Goal: Transaction & Acquisition: Purchase product/service

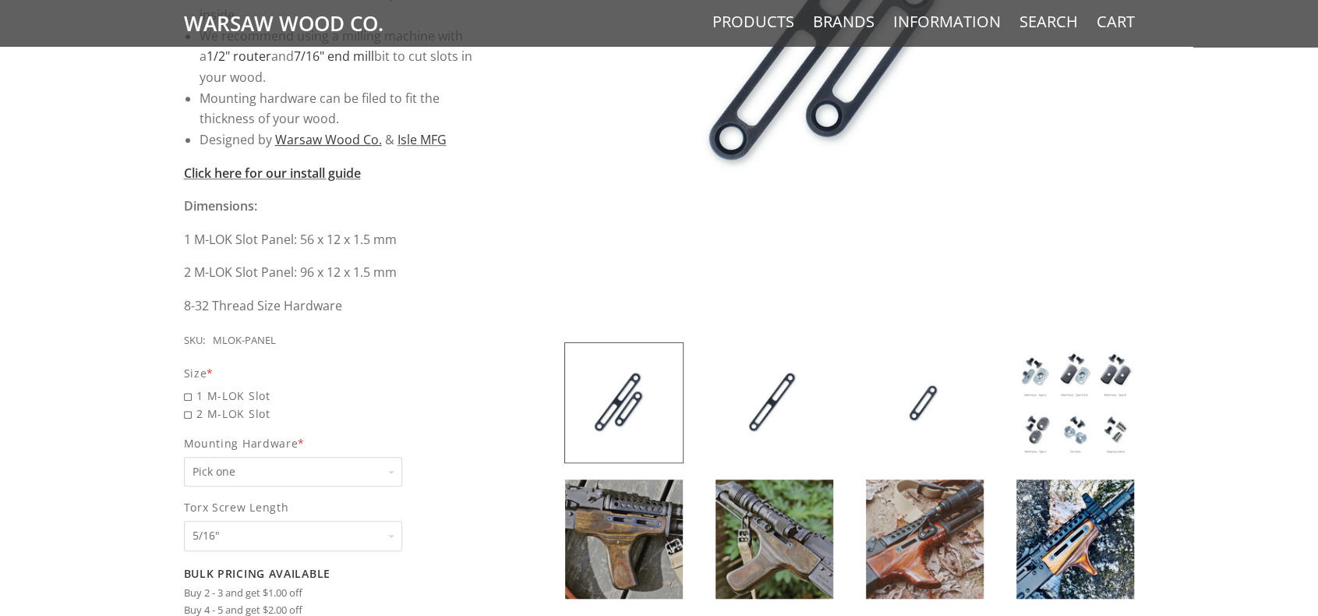
scroll to position [546, 0]
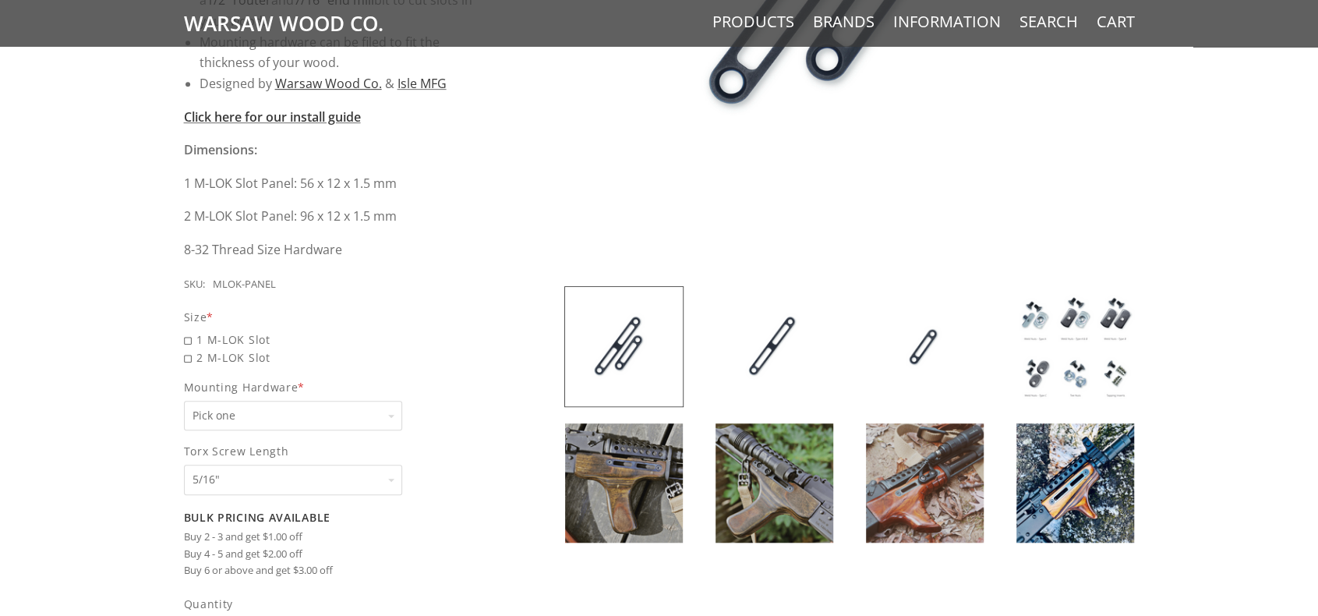
click at [1088, 327] on img at bounding box center [1076, 346] width 118 height 119
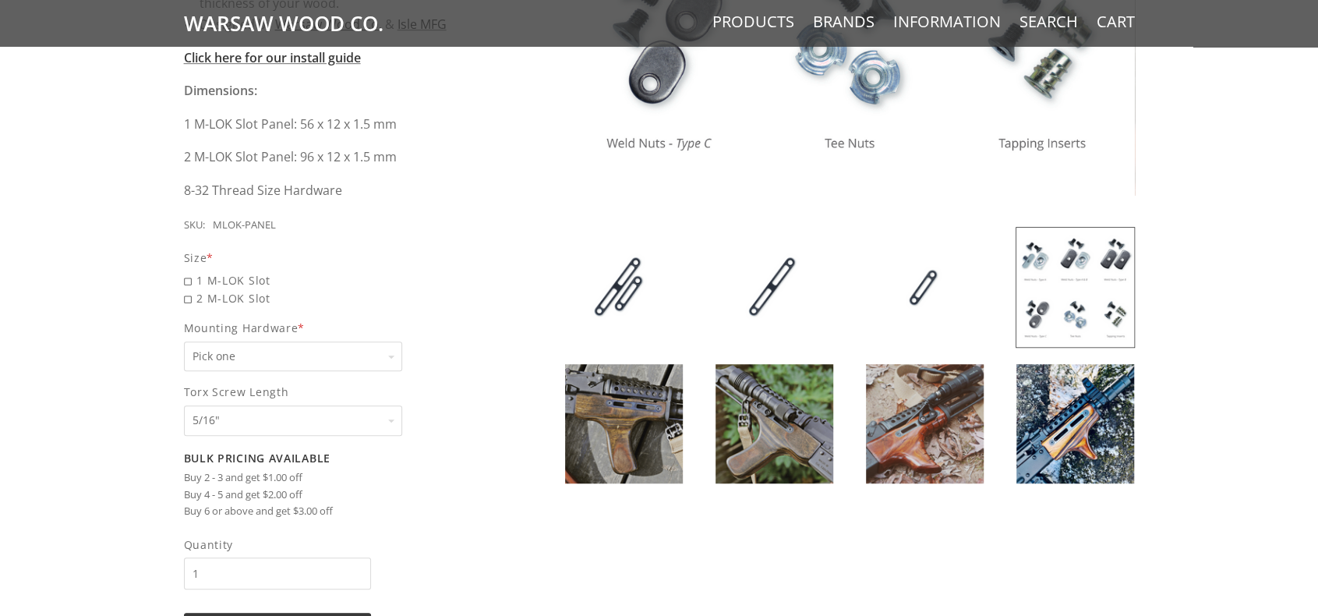
scroll to position [624, 0]
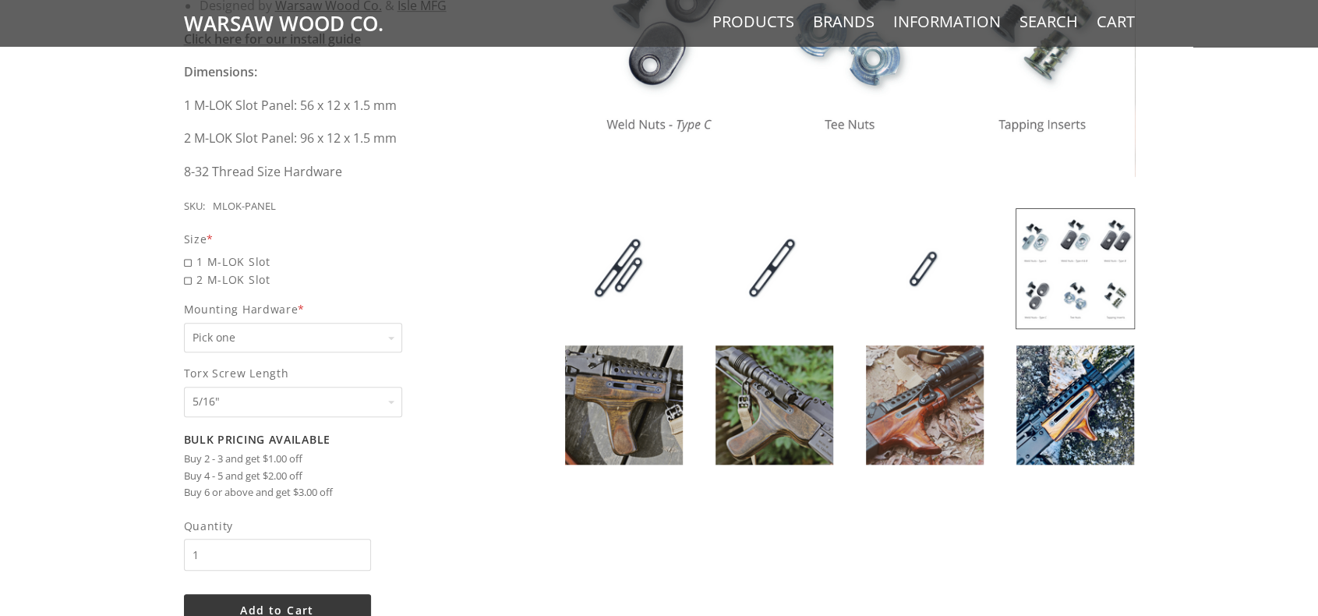
click at [360, 328] on select "Pick one None Weld Nuts - Type A & Torx Screws +$1 Weld Nuts - Type A + B & Tor…" at bounding box center [293, 338] width 218 height 30
click at [117, 363] on div "5 / 5 ( 1 Review) $10.00 Sleek, solid, simple. Keep your classic wood - add som…" at bounding box center [659, 140] width 1318 height 1131
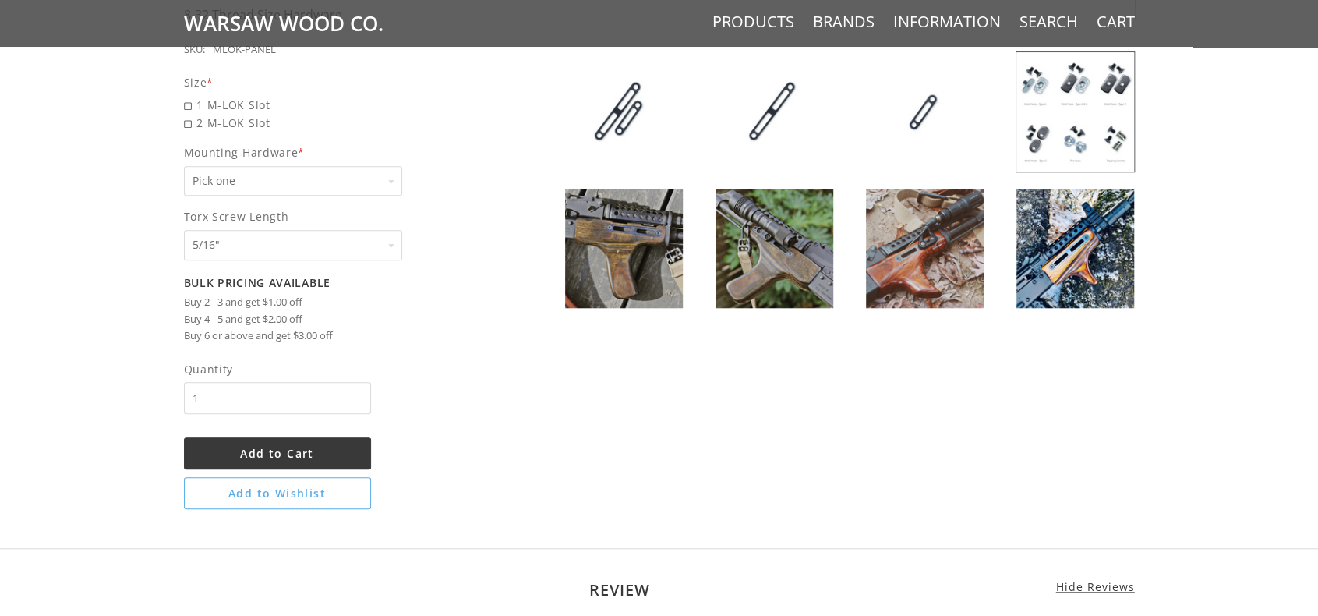
scroll to position [780, 0]
click at [360, 250] on select "Pick one 5/16" 3/8" 1/2" 5/8" None" at bounding box center [293, 246] width 218 height 30
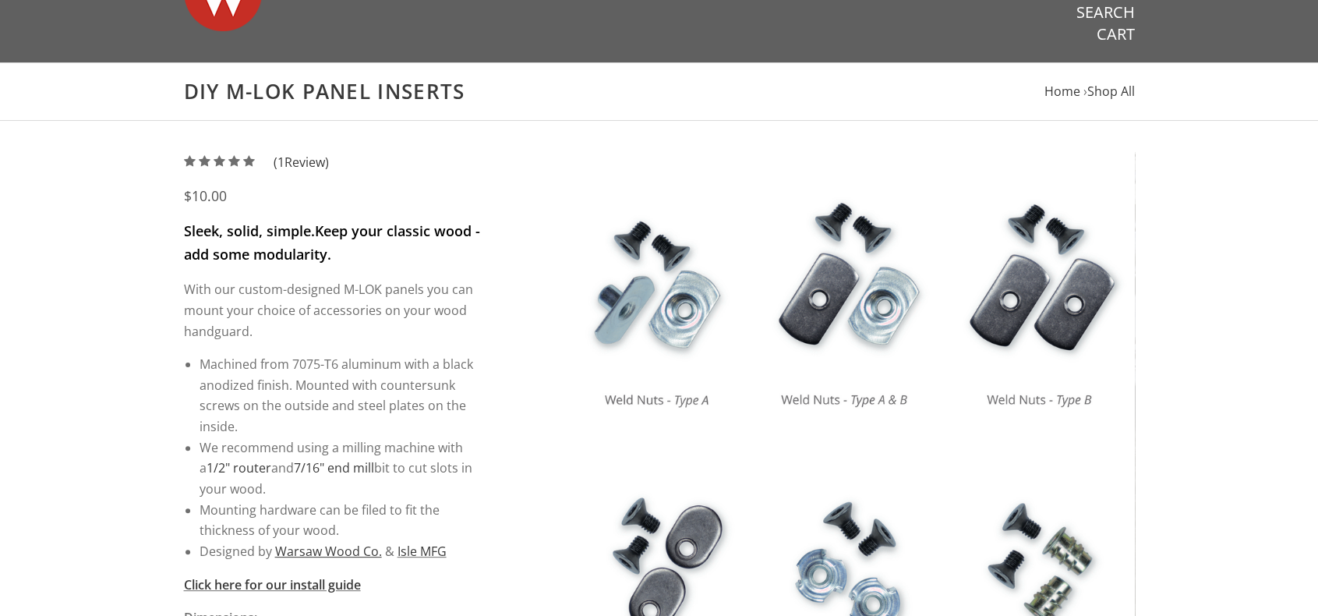
scroll to position [0, 0]
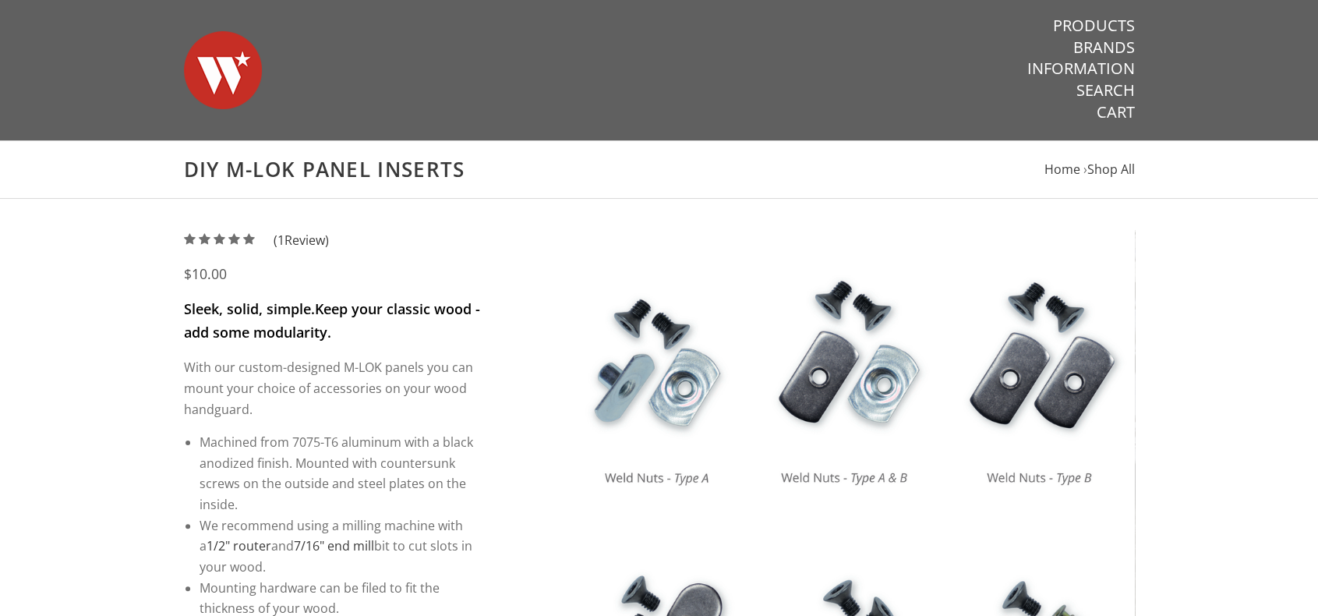
click at [243, 77] on img at bounding box center [223, 70] width 78 height 109
